Goal: Transaction & Acquisition: Book appointment/travel/reservation

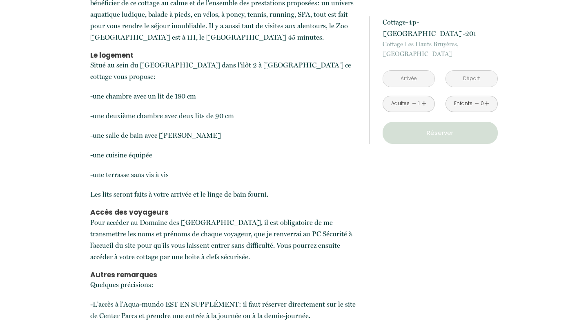
scroll to position [346, 0]
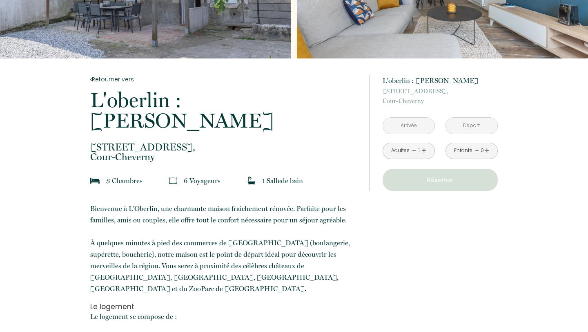
scroll to position [103, 0]
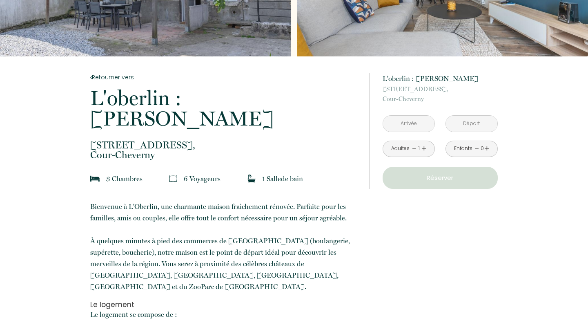
click at [415, 123] on input "text" at bounding box center [408, 124] width 51 height 16
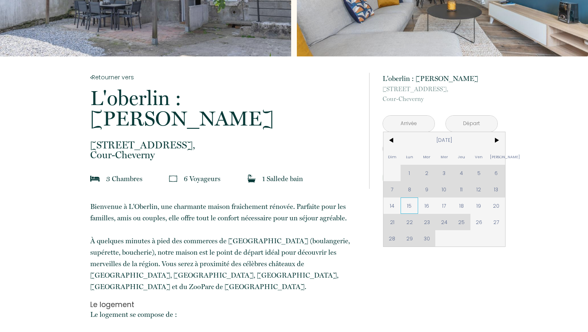
click at [412, 205] on span "15" at bounding box center [410, 205] width 18 height 16
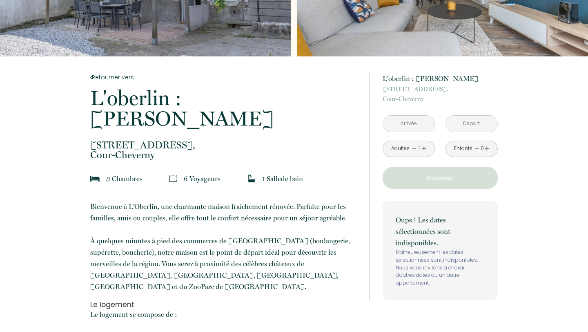
type input "[DATE]"
click at [462, 206] on div "Oups ! Les dates sélectionnées sont indisponibles. Malheureusement les dates sé…" at bounding box center [440, 250] width 115 height 99
click at [423, 147] on link "+" at bounding box center [424, 148] width 5 height 13
click at [461, 125] on input "[DATE]" at bounding box center [471, 124] width 51 height 16
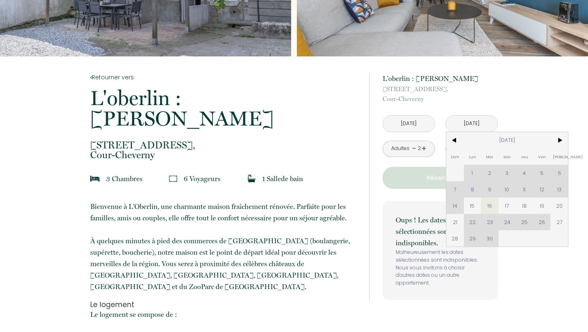
click at [376, 209] on div "à partir de 100 € L'oberlin : charmante maisonnette [STREET_ADDRESS] [DATE] < […" at bounding box center [433, 186] width 129 height 227
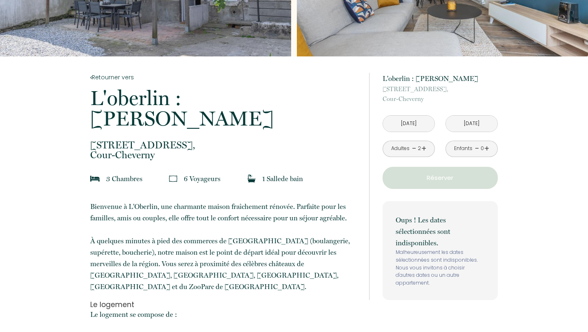
click at [424, 173] on p "Réserver" at bounding box center [440, 178] width 109 height 10
click at [471, 124] on input "[DATE]" at bounding box center [471, 124] width 51 height 16
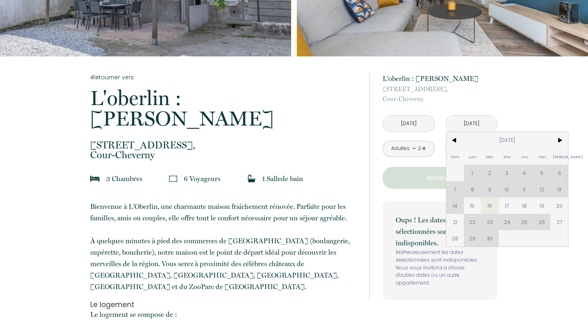
click at [492, 170] on div "Dim Lun Mar Mer Jeu Ven Sam 1 2 3 4 5 6 7 8 9 10 11 12 13 14 15 16 17 18 19 20 …" at bounding box center [507, 189] width 122 height 114
click at [499, 204] on span "17" at bounding box center [508, 205] width 18 height 16
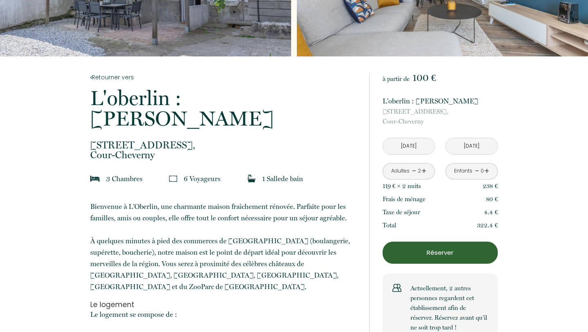
type input "[DATE]"
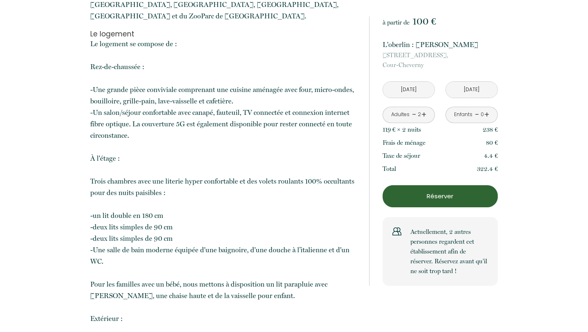
scroll to position [373, 0]
